Goal: Task Accomplishment & Management: Complete application form

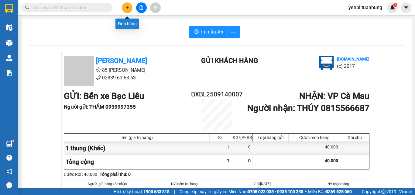
click at [124, 8] on button at bounding box center [127, 7] width 11 height 11
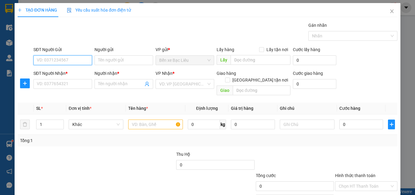
click at [48, 58] on input "SĐT Người Gửi" at bounding box center [62, 60] width 59 height 10
type input "0818770970"
click at [69, 65] on input "0818770970" at bounding box center [62, 60] width 59 height 10
click at [63, 71] on div "0818770970 - MAU" at bounding box center [62, 72] width 51 height 7
type input "MAU"
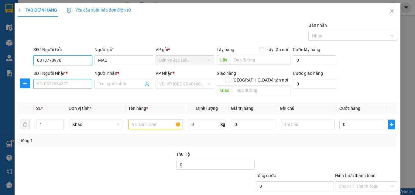
type input "0818770970"
drag, startPoint x: 66, startPoint y: 82, endPoint x: 70, endPoint y: 85, distance: 5.9
click at [66, 82] on input "SĐT Người Nhận *" at bounding box center [62, 84] width 59 height 10
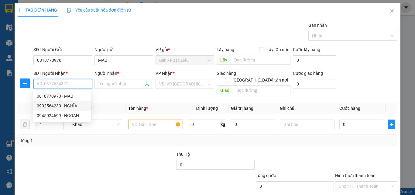
click at [74, 105] on div "0902564230 - NGHĨA" at bounding box center [62, 105] width 51 height 7
type input "0902564230"
type input "NGHĨA"
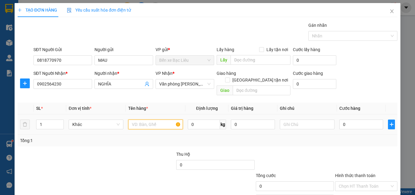
click at [132, 119] on input "text" at bounding box center [155, 124] width 55 height 10
type input "1 somi"
click at [360, 119] on input "0" at bounding box center [361, 124] width 44 height 10
type input "3"
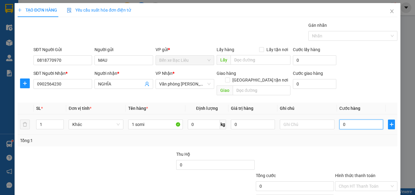
type input "3"
type input "30"
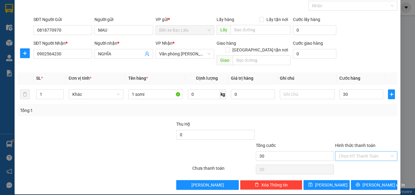
type input "30.000"
click at [363, 151] on input "Hình thức thanh toán" at bounding box center [364, 155] width 51 height 9
click at [344, 160] on div "Tại văn phòng" at bounding box center [362, 161] width 54 height 7
type input "0"
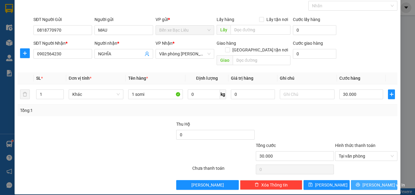
click at [360, 182] on icon "printer" at bounding box center [358, 184] width 4 height 4
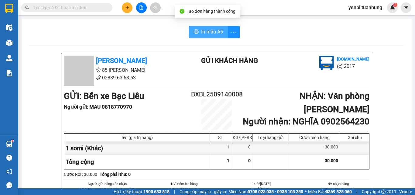
click at [194, 32] on icon "printer" at bounding box center [196, 31] width 5 height 5
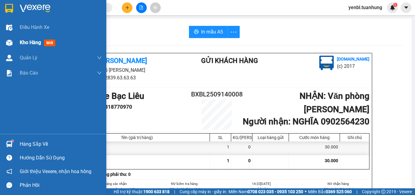
click at [23, 39] on span "Kho hàng" at bounding box center [30, 42] width 21 height 6
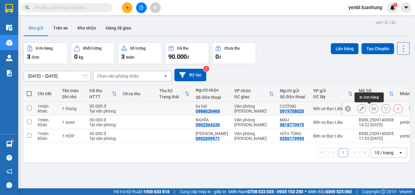
click at [371, 109] on icon at bounding box center [373, 108] width 4 height 4
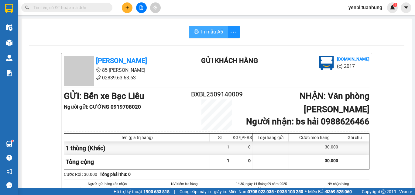
click at [206, 35] on span "In mẫu A5" at bounding box center [212, 32] width 22 height 8
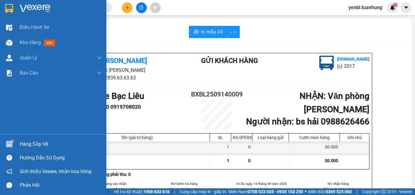
click at [23, 141] on div "Hàng sắp về" at bounding box center [53, 144] width 106 height 14
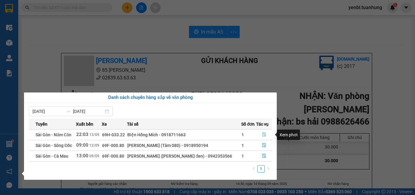
click at [265, 135] on icon "file-done" at bounding box center [264, 134] width 4 height 4
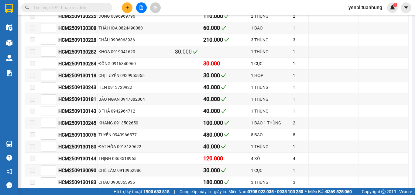
scroll to position [1093, 0]
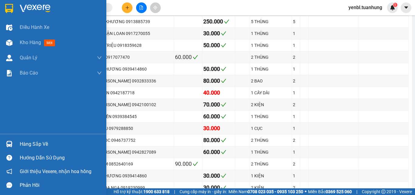
click at [12, 148] on div at bounding box center [9, 143] width 11 height 11
